Goal: Task Accomplishment & Management: Use online tool/utility

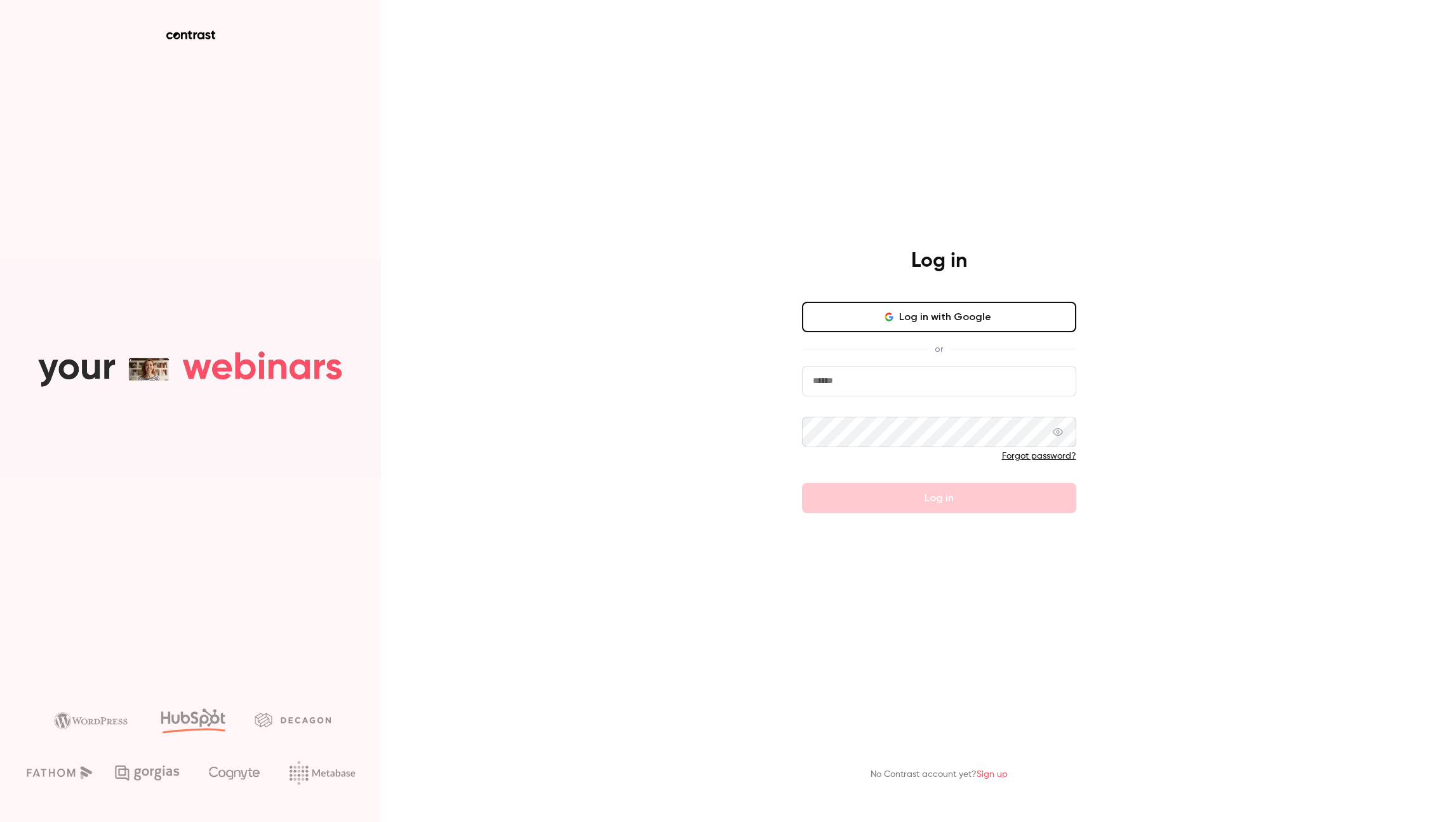
click at [982, 326] on button "Log in with Google" at bounding box center [939, 317] width 274 height 31
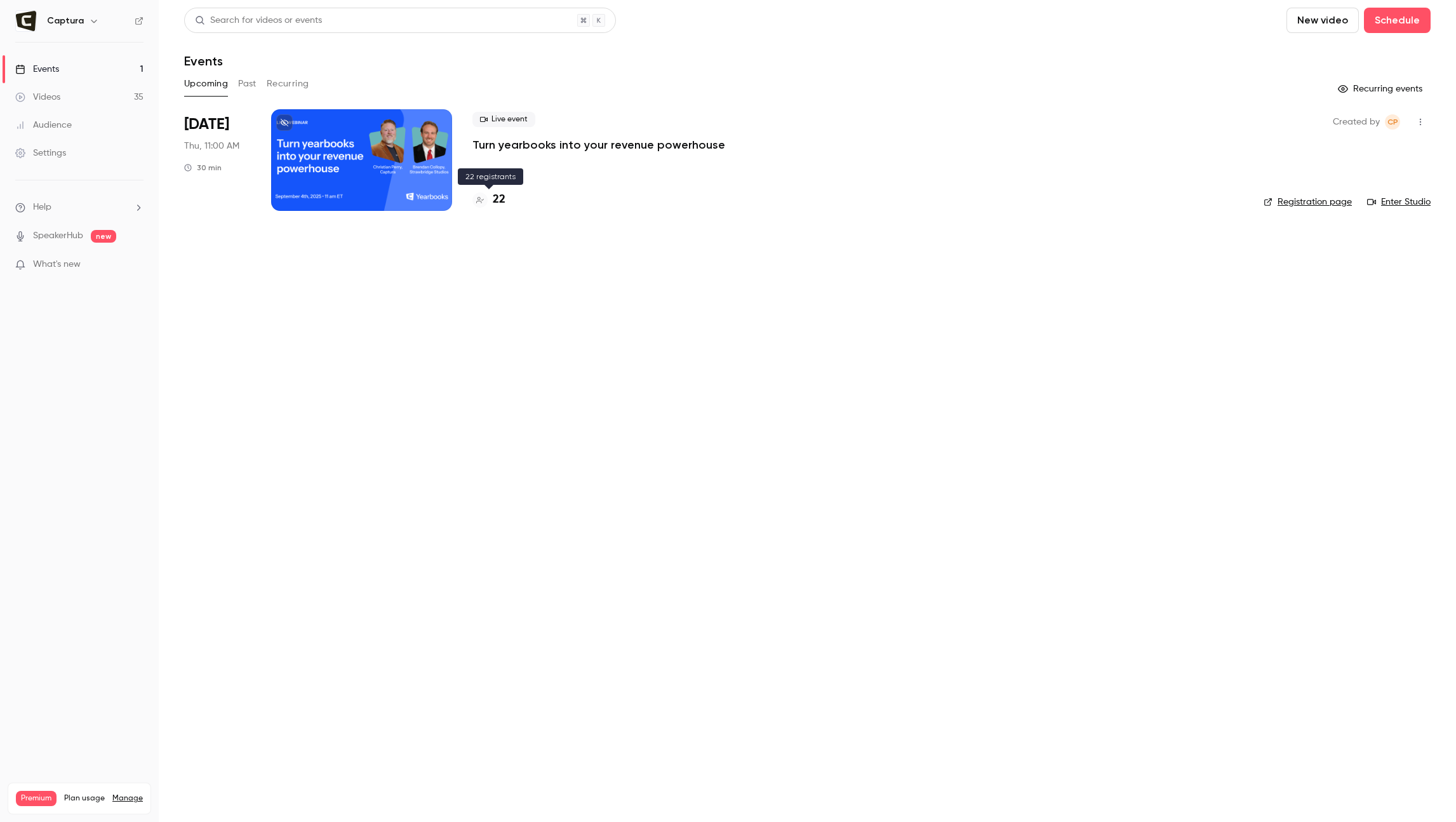
click at [496, 200] on h4 "22" at bounding box center [499, 200] width 12 height 17
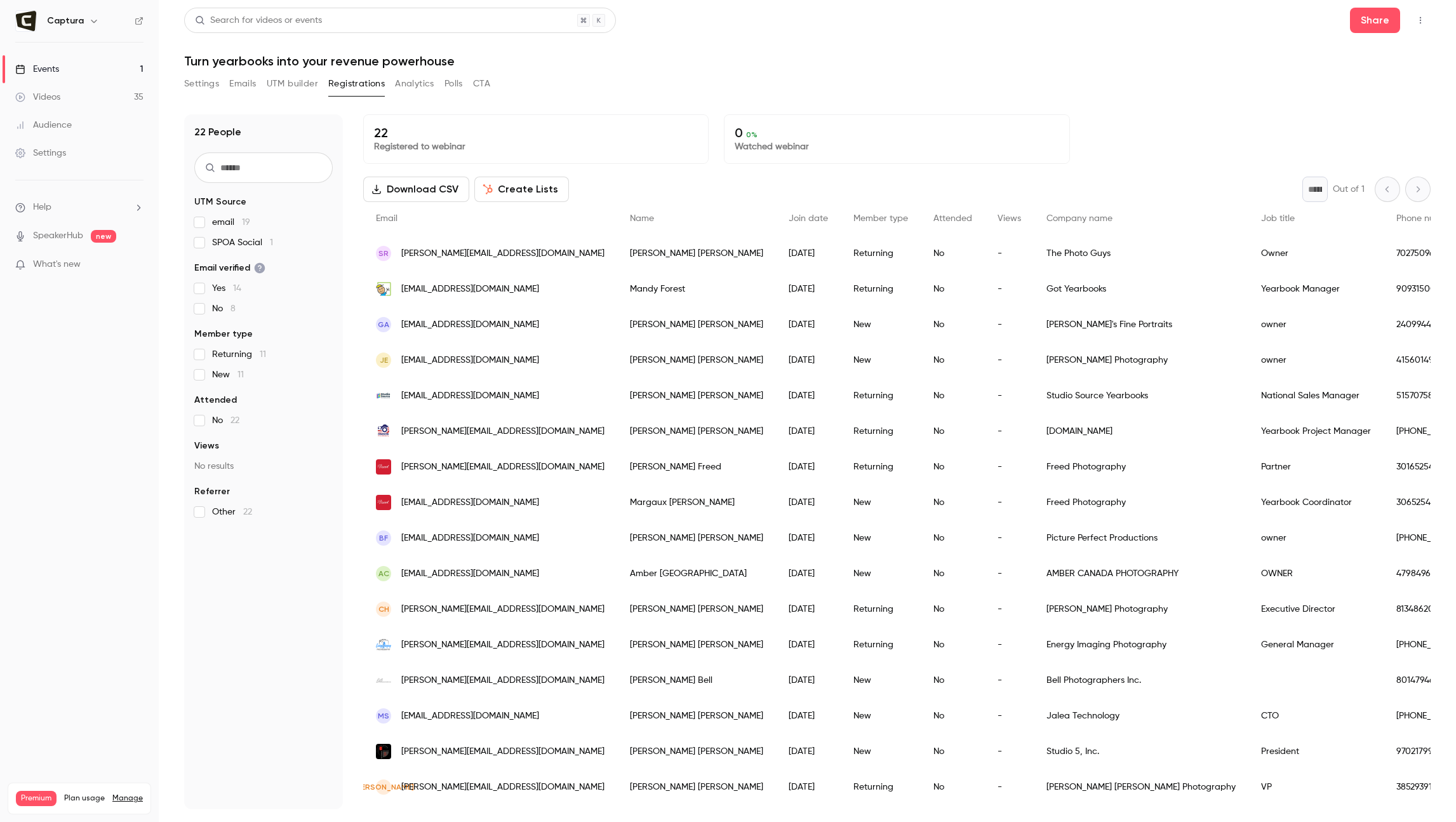
click at [514, 183] on button "Create Lists" at bounding box center [521, 189] width 94 height 26
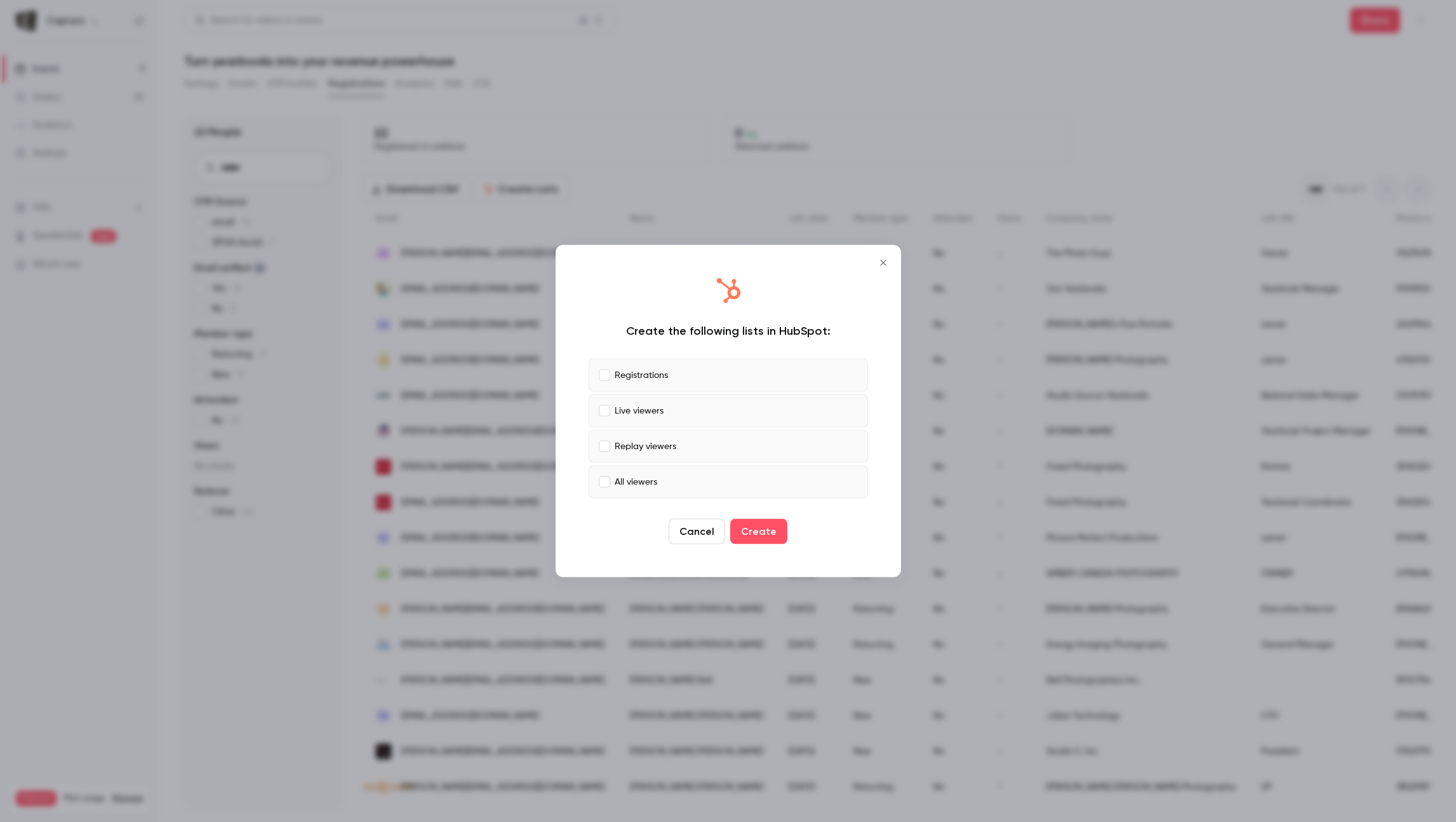
click at [700, 526] on button "Cancel" at bounding box center [697, 531] width 56 height 26
